Goal: Information Seeking & Learning: Understand process/instructions

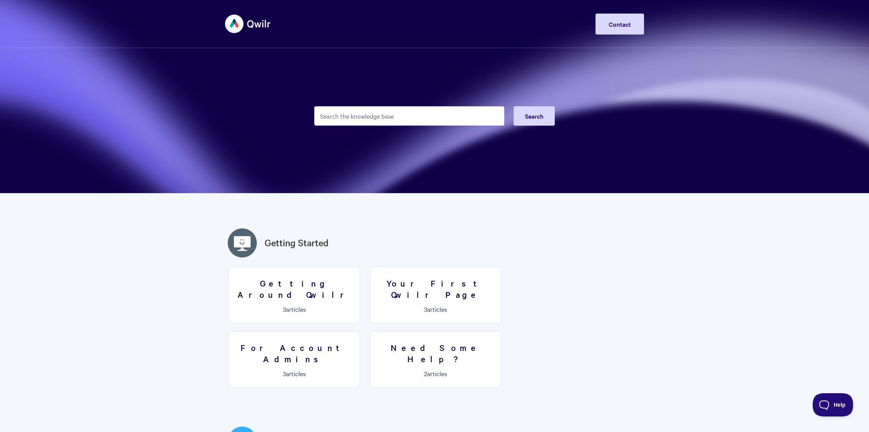
click at [377, 119] on input "Search the knowledge base" at bounding box center [409, 115] width 190 height 19
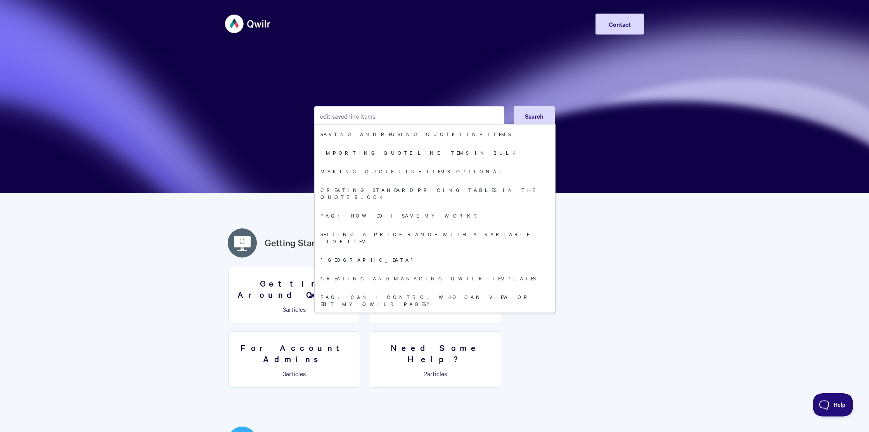
type input "edit saved line items"
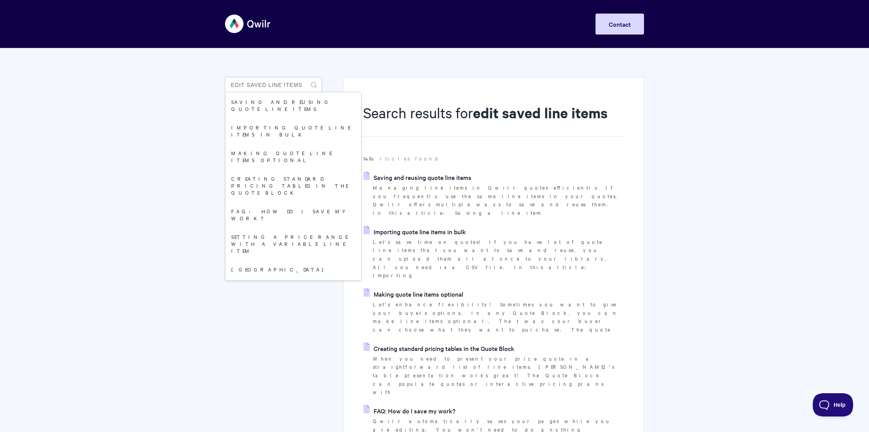
drag, startPoint x: 264, startPoint y: 82, endPoint x: 228, endPoint y: 81, distance: 35.7
click at [228, 81] on input "edit saved line items" at bounding box center [273, 85] width 97 height 16
type input "line items"
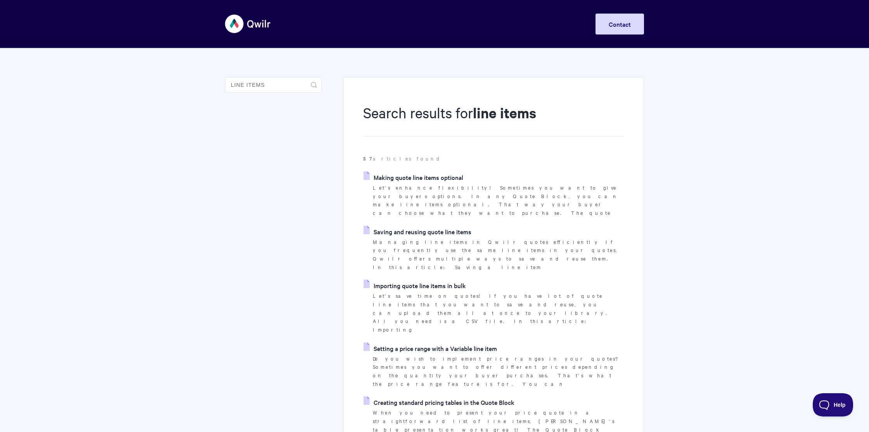
click at [380, 226] on link "Saving and reusing quote line items" at bounding box center [417, 232] width 108 height 12
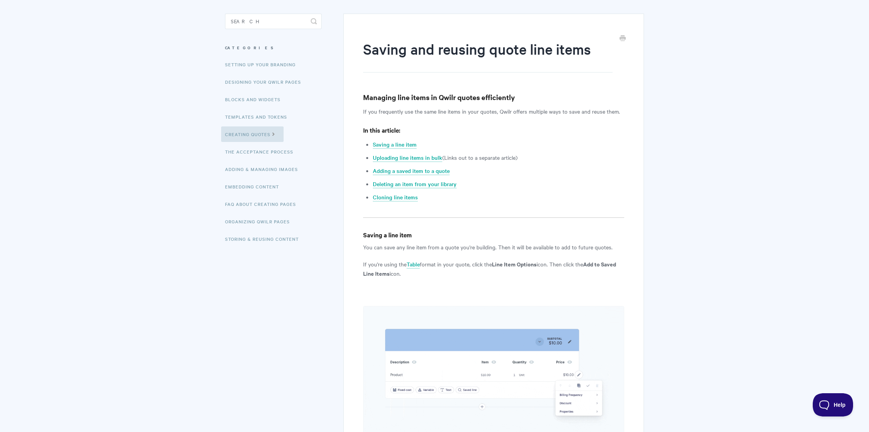
scroll to position [64, 0]
click at [433, 183] on link "Deleting an item from your library" at bounding box center [415, 183] width 84 height 9
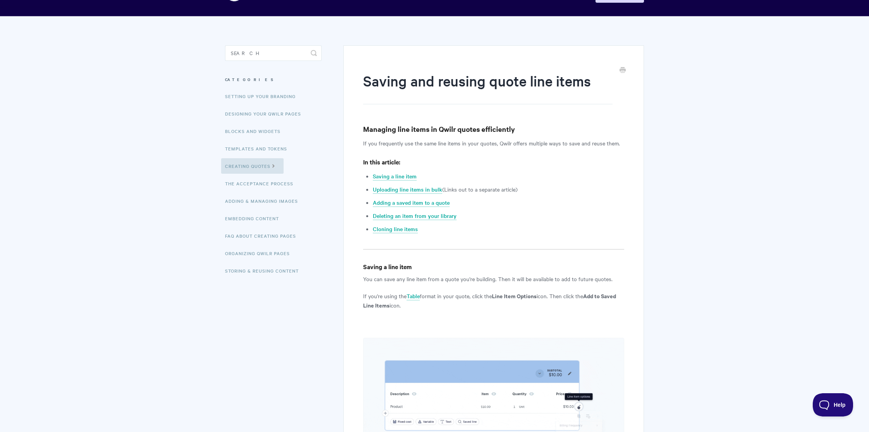
scroll to position [35, 0]
